Goal: Navigation & Orientation: Find specific page/section

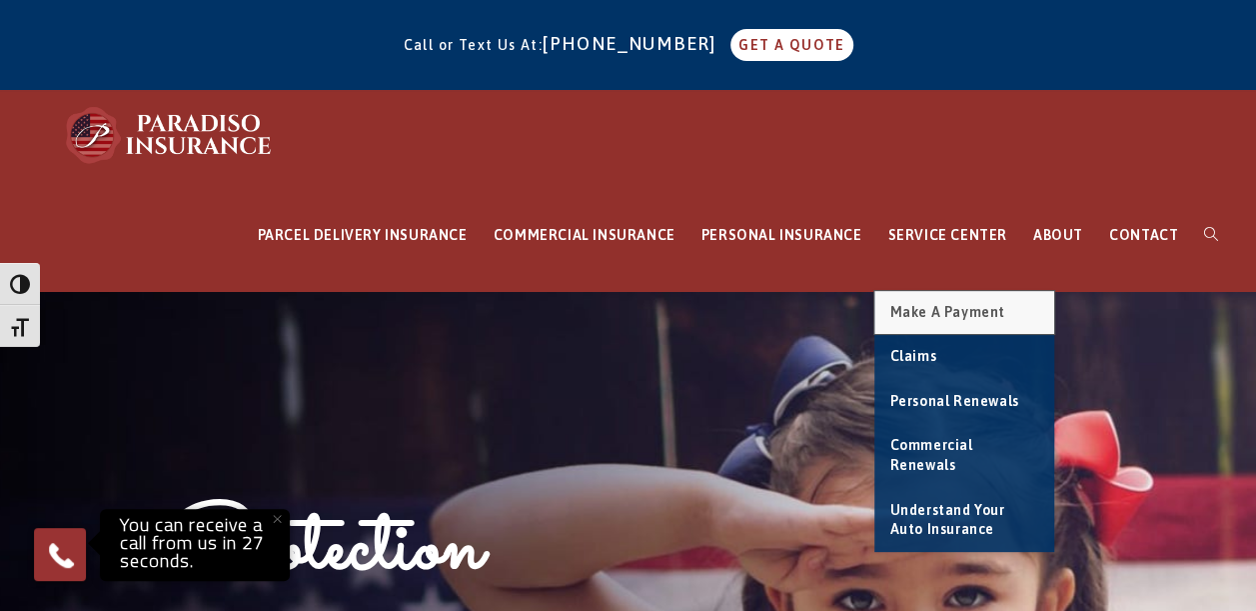
click at [955, 302] on link "Make a Payment" at bounding box center [964, 313] width 180 height 44
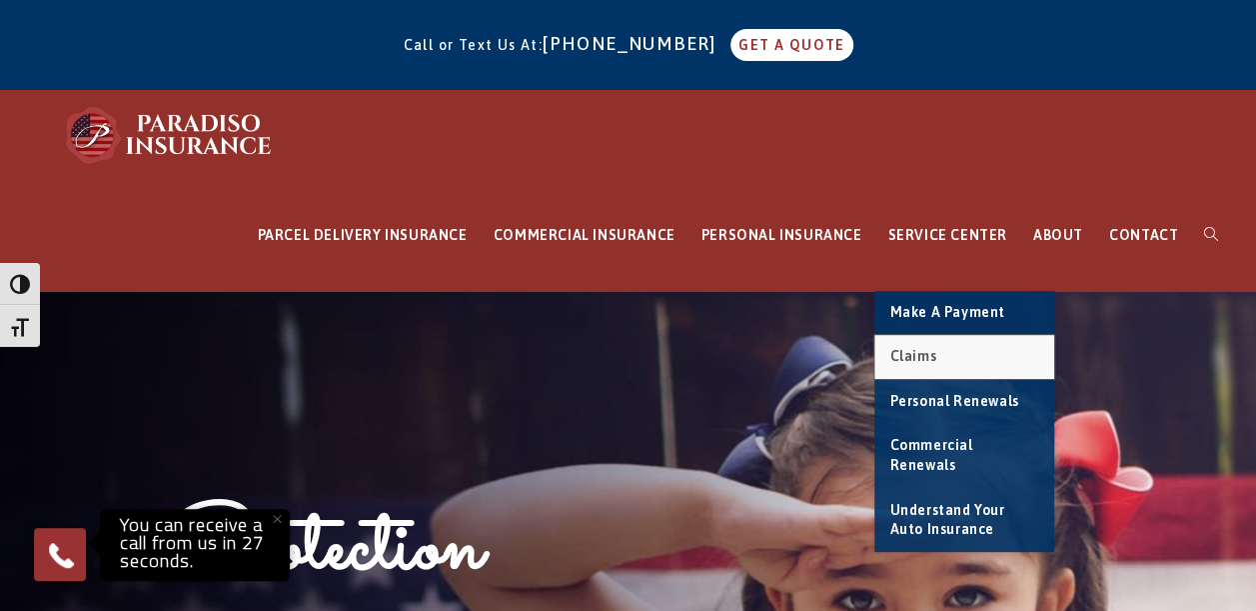
click at [935, 352] on span "Claims" at bounding box center [912, 356] width 47 height 16
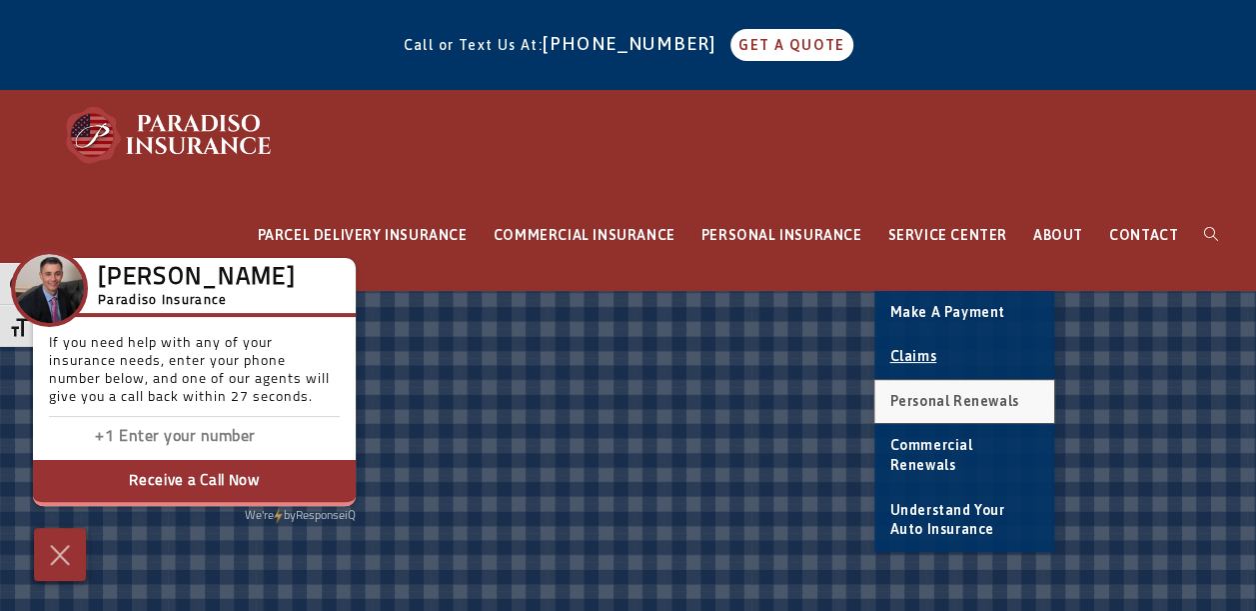
click at [965, 401] on span "Personal Renewals" at bounding box center [953, 401] width 129 height 16
